Goal: Task Accomplishment & Management: Complete application form

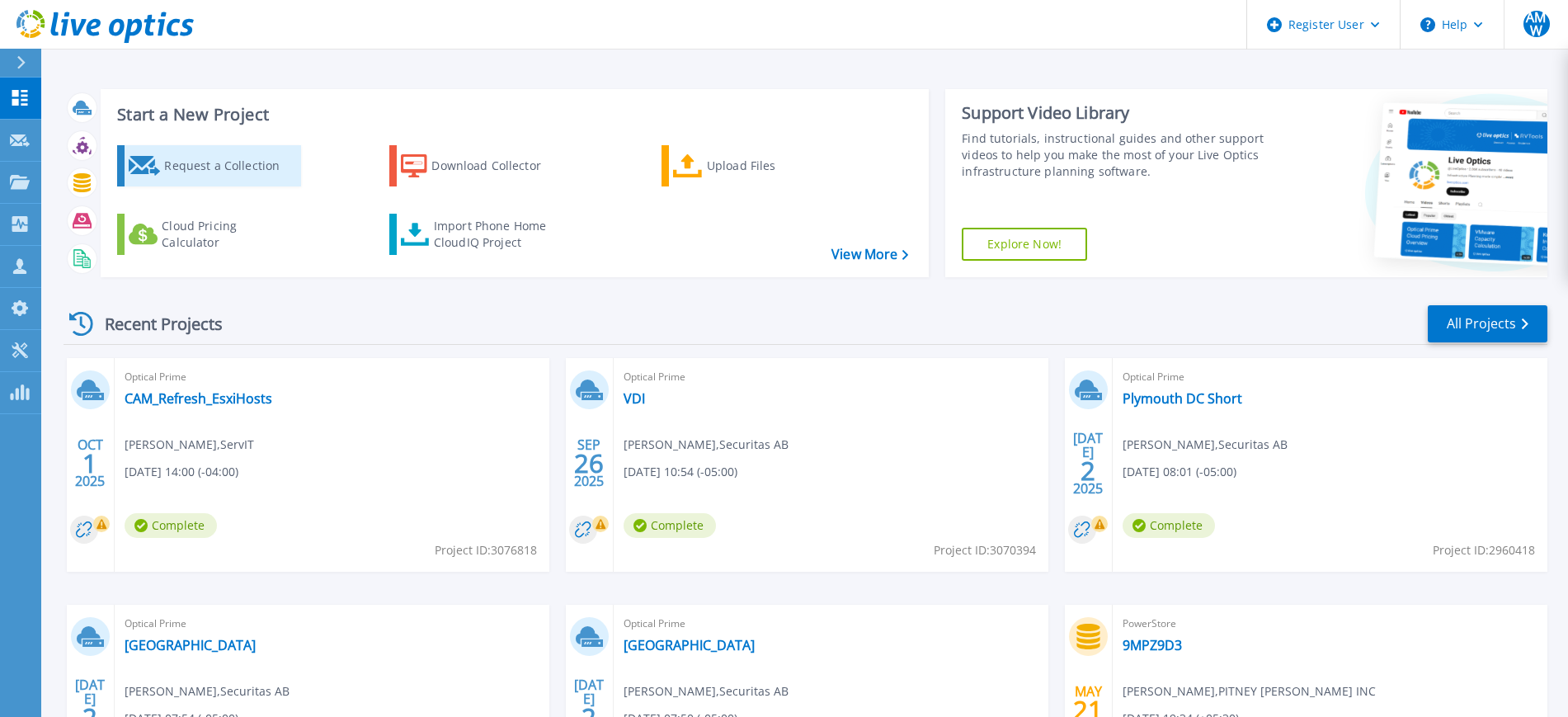
click at [176, 182] on link "Request a Collection" at bounding box center [209, 165] width 184 height 41
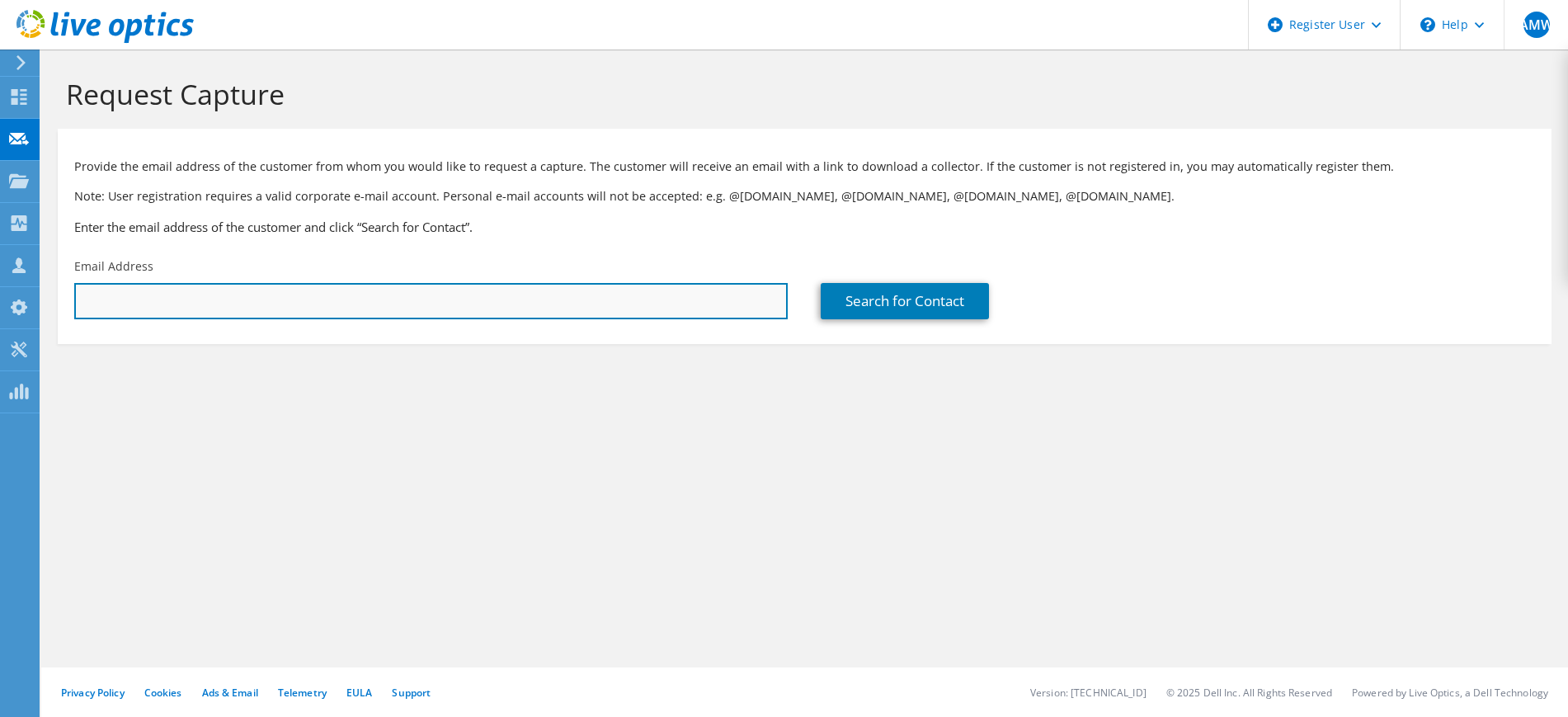
click at [251, 284] on input "text" at bounding box center [431, 300] width 714 height 36
type input "anirban.ghosh@pb.com"
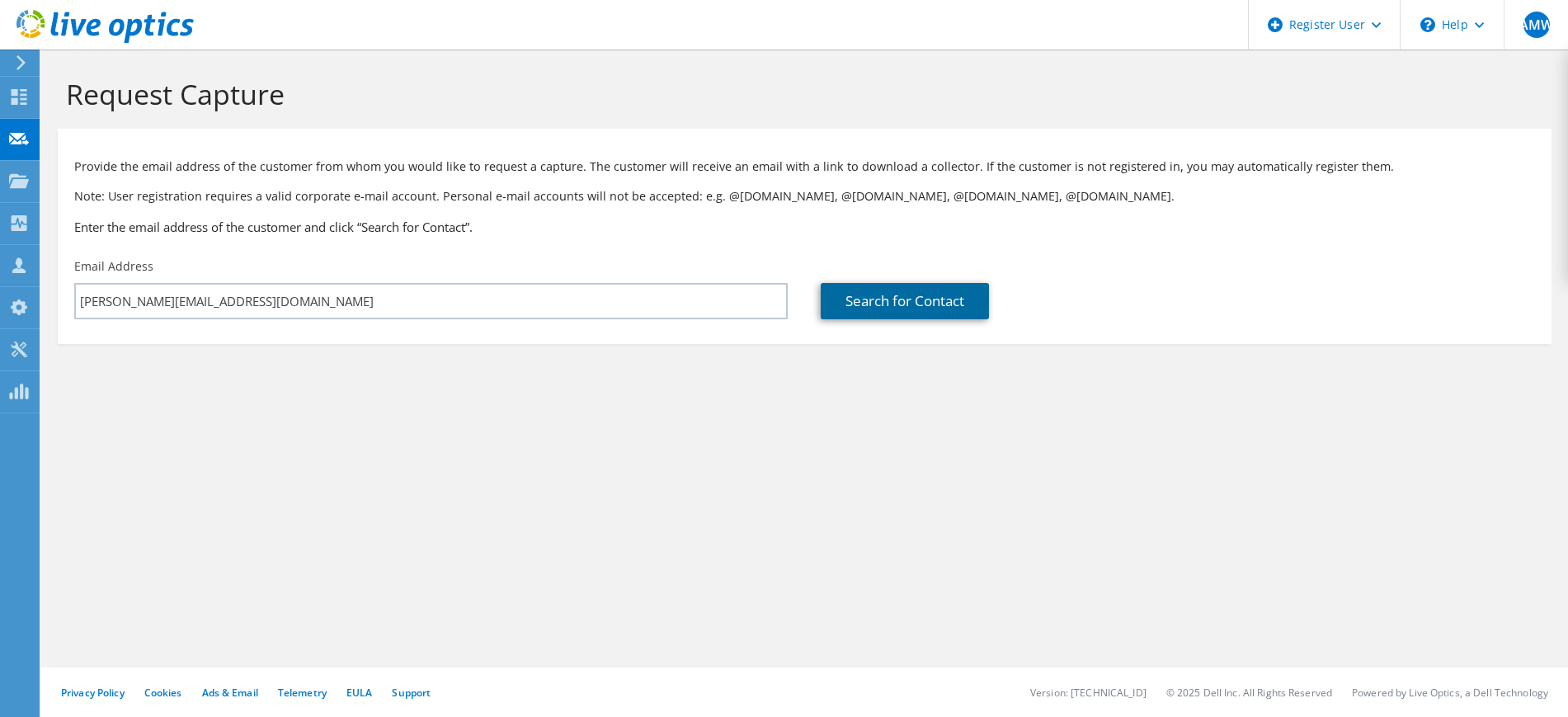
click at [826, 291] on link "Search for Contact" at bounding box center [905, 300] width 169 height 36
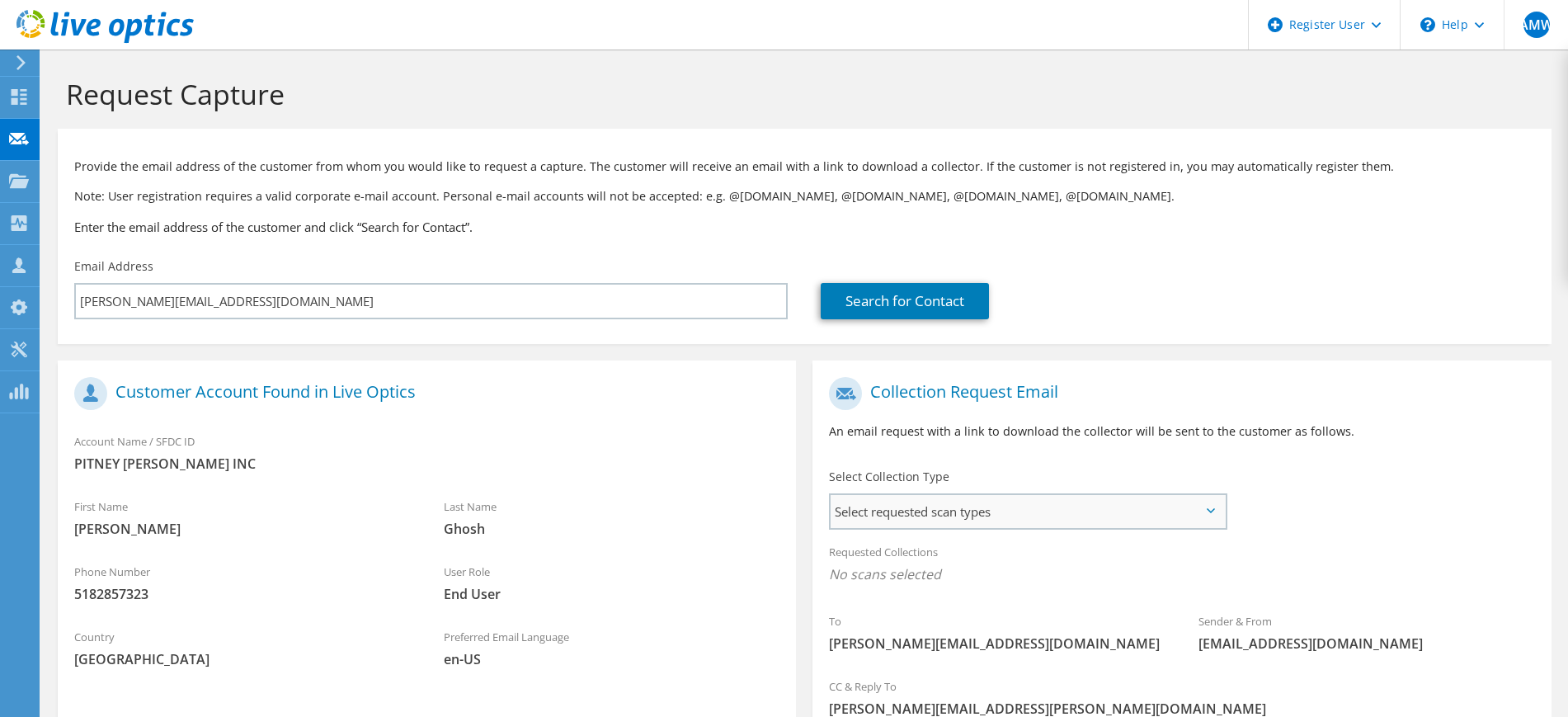
click at [948, 518] on span "Select requested scan types" at bounding box center [1027, 512] width 393 height 33
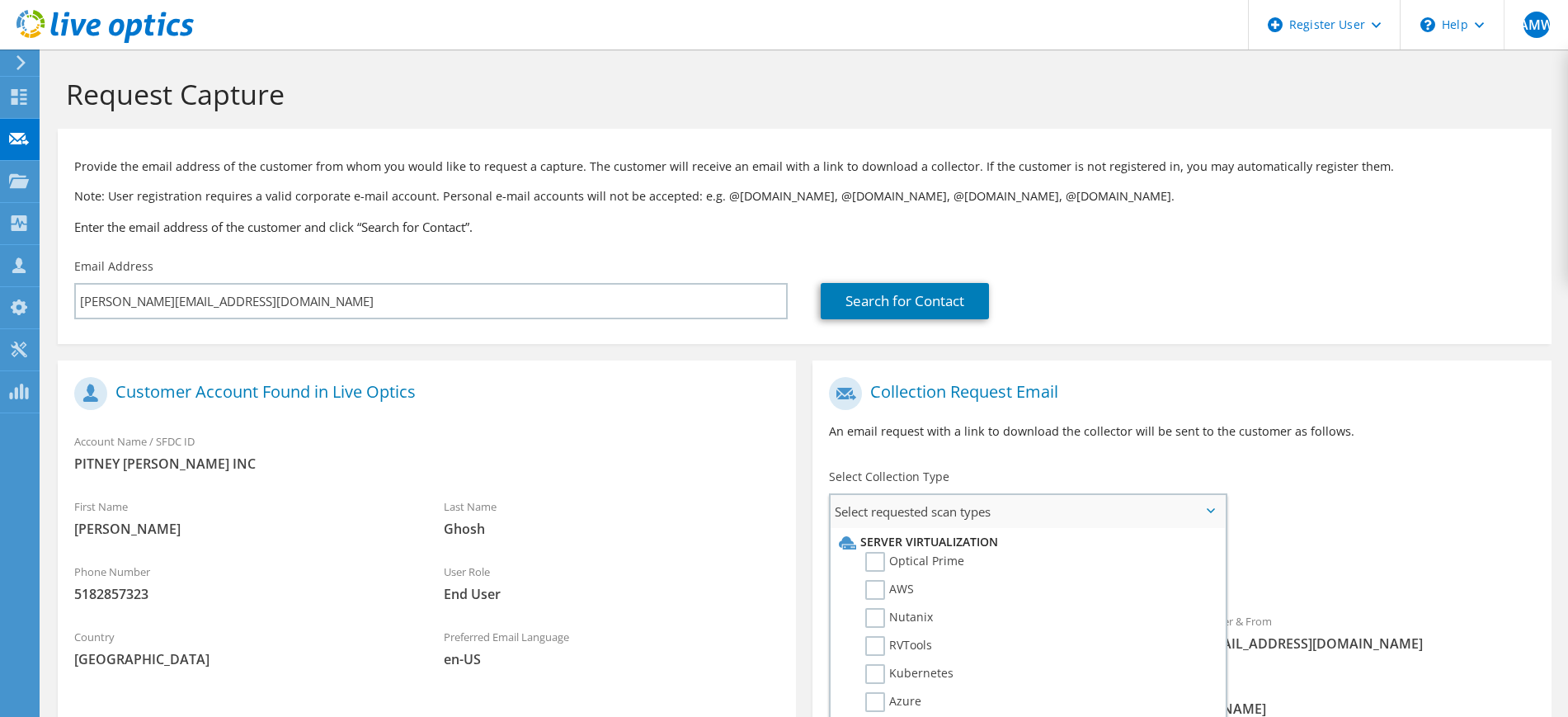
scroll to position [7, 0]
click at [911, 629] on label "RVTools" at bounding box center [898, 639] width 67 height 20
click at [0, 0] on input "RVTools" at bounding box center [0, 0] width 0 height 0
click at [1004, 403] on h1 "Collection Request Email" at bounding box center [1177, 394] width 697 height 33
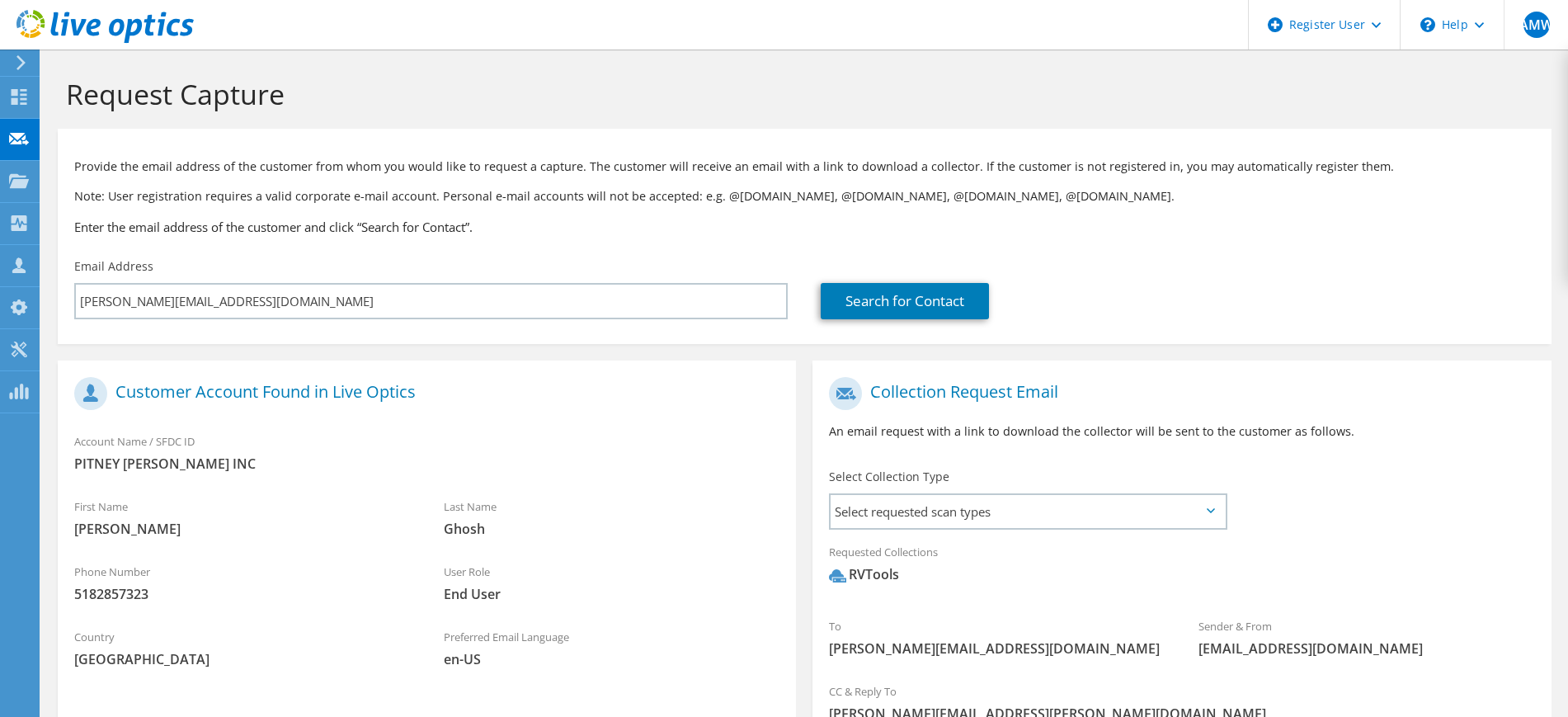
scroll to position [190, 0]
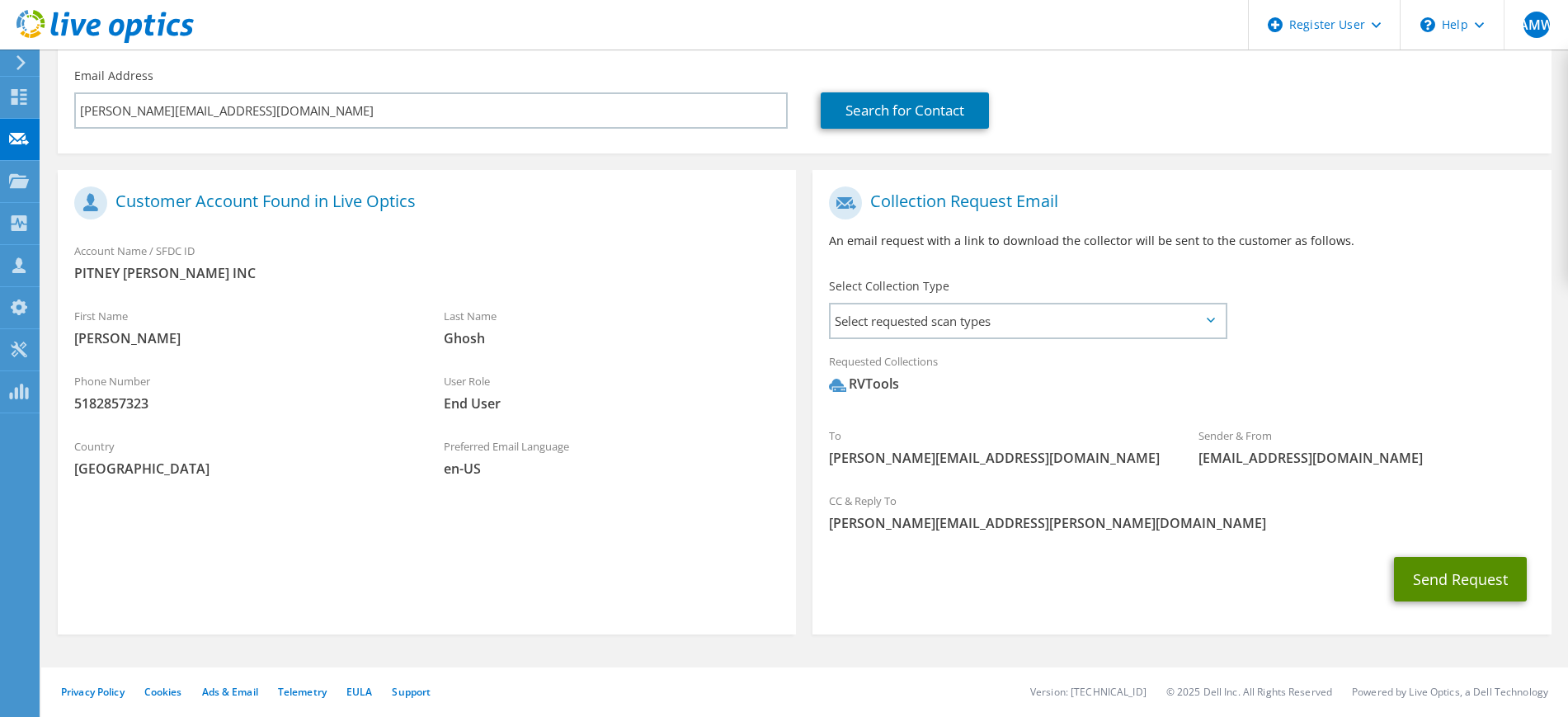
click at [1404, 567] on button "Send Request" at bounding box center [1460, 578] width 133 height 44
